Goal: Navigation & Orientation: Find specific page/section

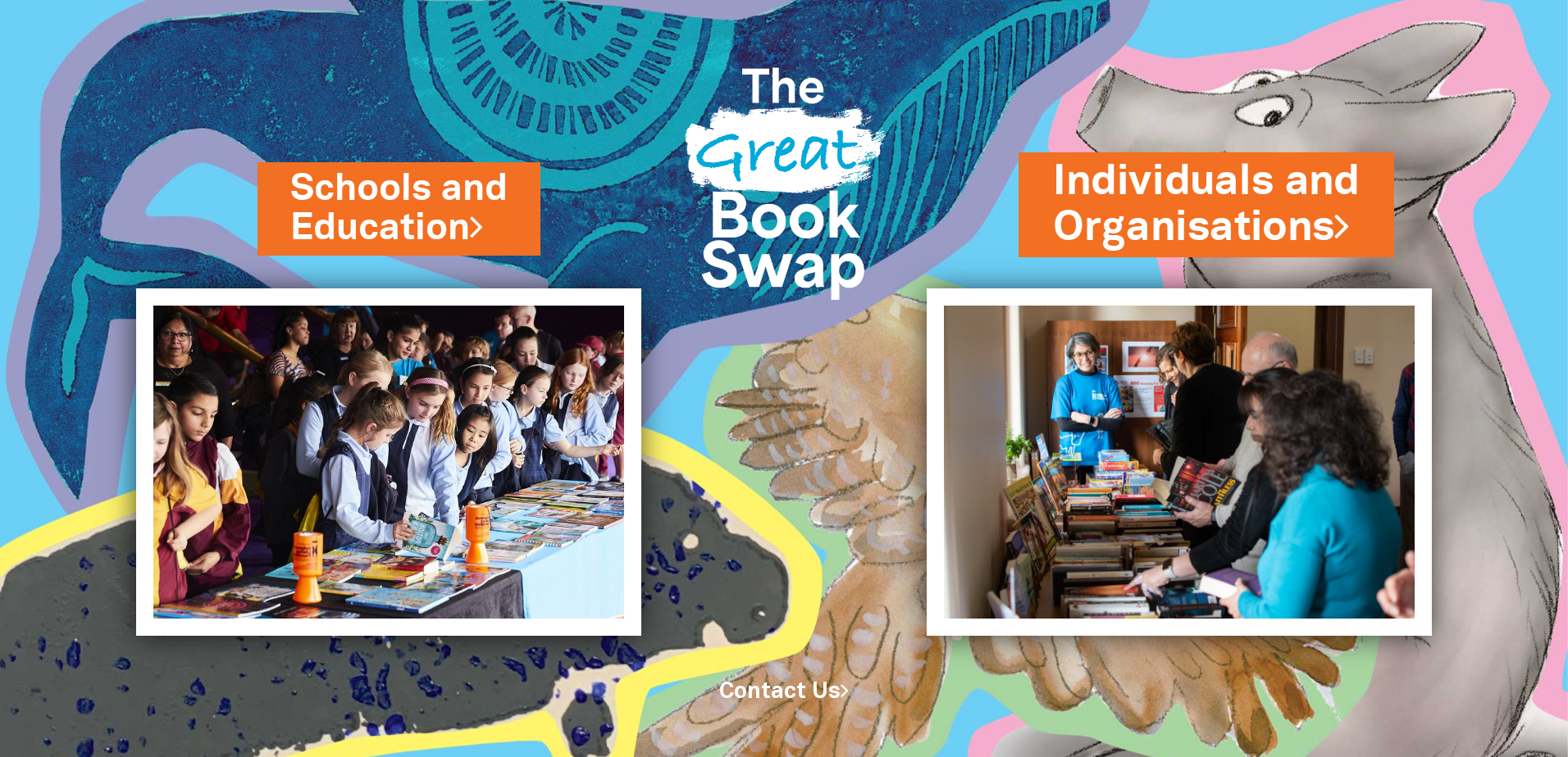
click at [1129, 202] on link "Individuals and Organisations" at bounding box center [1206, 204] width 306 height 104
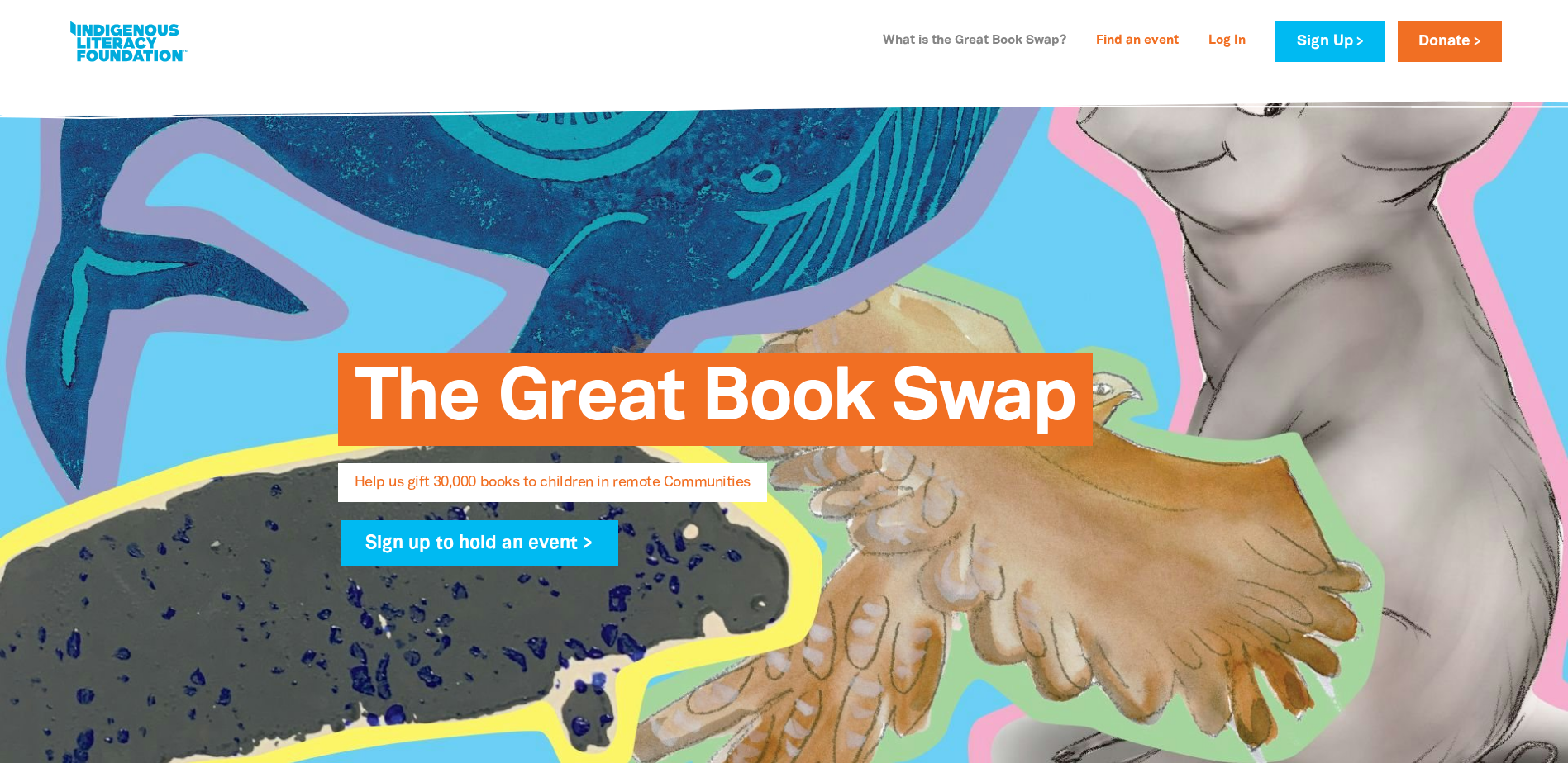
click at [984, 42] on link "What is the Great Book Swap?" at bounding box center [974, 41] width 203 height 27
click at [1218, 40] on link "Log In" at bounding box center [1227, 41] width 57 height 27
